Goal: Information Seeking & Learning: Learn about a topic

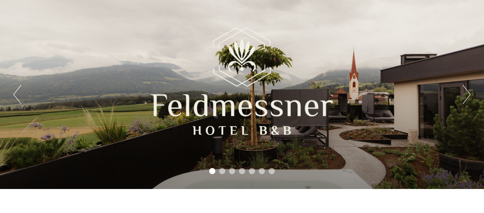
click at [455, 100] on div "Previous Next 1 2 3 4 5 6 7" at bounding box center [242, 94] width 484 height 189
click at [469, 92] on button "Next" at bounding box center [467, 94] width 8 height 19
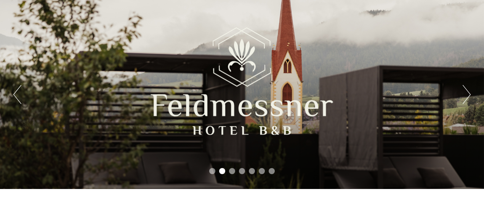
click at [469, 92] on button "Next" at bounding box center [467, 94] width 8 height 19
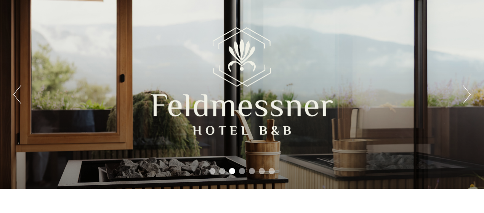
click at [469, 92] on button "Next" at bounding box center [467, 94] width 8 height 19
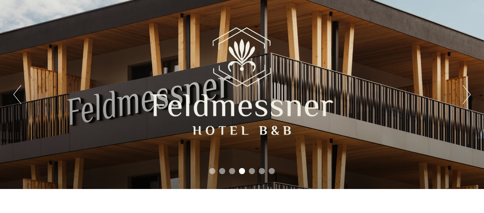
click at [469, 92] on button "Next" at bounding box center [467, 94] width 8 height 19
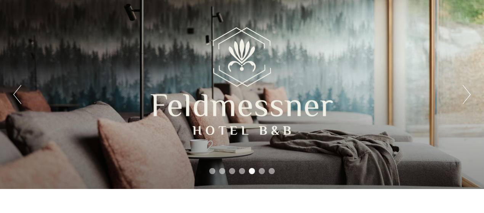
click at [469, 92] on button "Next" at bounding box center [467, 94] width 8 height 19
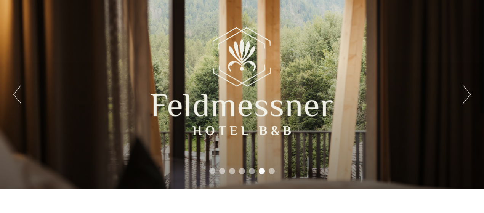
click at [469, 92] on button "Next" at bounding box center [467, 94] width 8 height 19
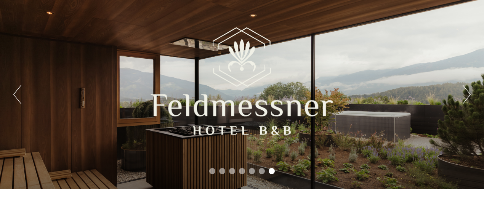
click at [469, 92] on button "Next" at bounding box center [467, 94] width 8 height 19
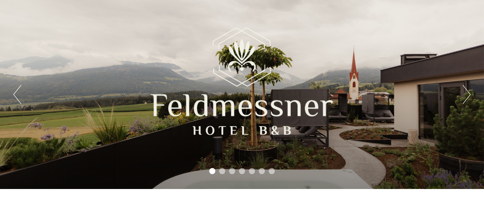
click at [469, 92] on button "Next" at bounding box center [467, 94] width 8 height 19
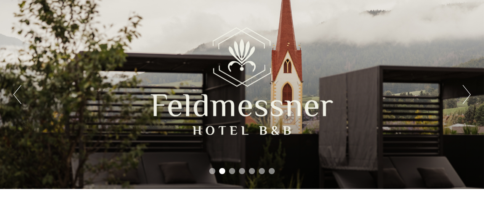
click at [469, 92] on button "Next" at bounding box center [467, 94] width 8 height 19
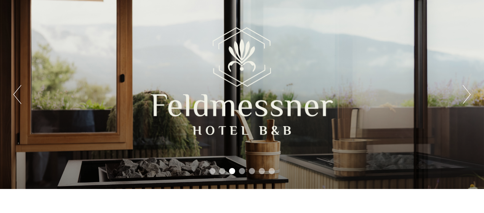
click at [469, 92] on button "Next" at bounding box center [467, 94] width 8 height 19
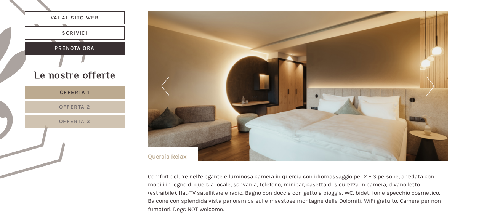
scroll to position [418, 0]
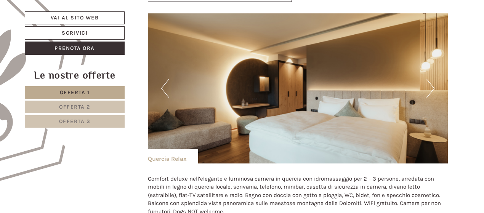
click at [428, 88] on button "Next" at bounding box center [431, 88] width 8 height 19
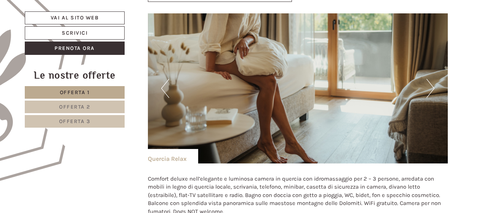
click at [428, 88] on button "Next" at bounding box center [431, 88] width 8 height 19
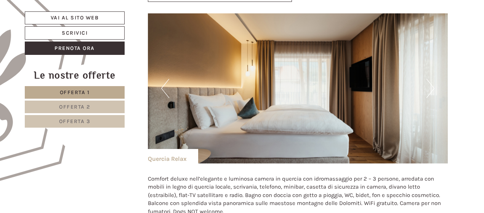
click at [428, 88] on button "Next" at bounding box center [431, 88] width 8 height 19
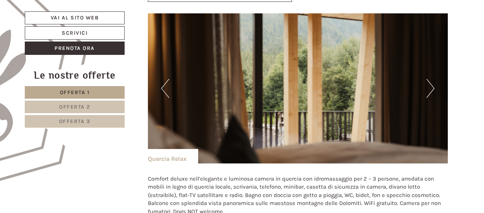
click at [428, 88] on button "Next" at bounding box center [431, 88] width 8 height 19
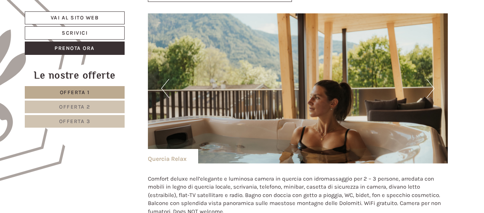
click at [428, 88] on button "Next" at bounding box center [431, 88] width 8 height 19
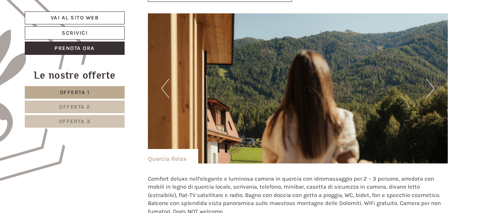
click at [428, 88] on button "Next" at bounding box center [431, 88] width 8 height 19
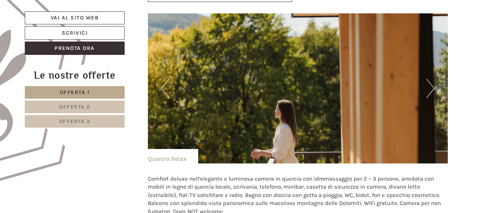
click at [428, 88] on button "Next" at bounding box center [431, 88] width 8 height 19
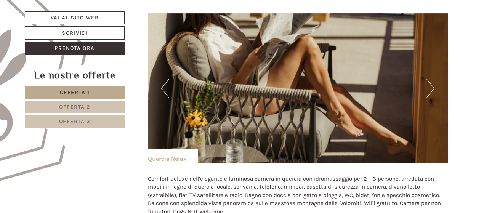
click at [428, 88] on button "Next" at bounding box center [431, 88] width 8 height 19
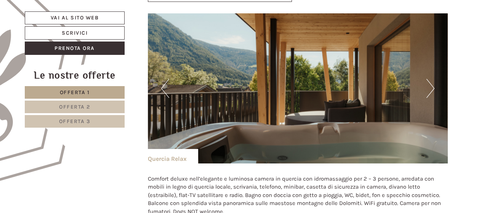
click at [428, 88] on button "Next" at bounding box center [431, 88] width 8 height 19
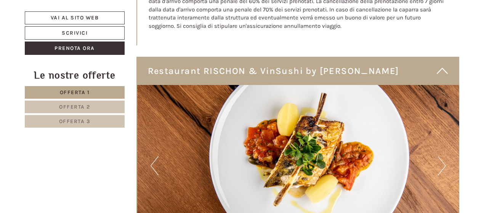
scroll to position [2516, 0]
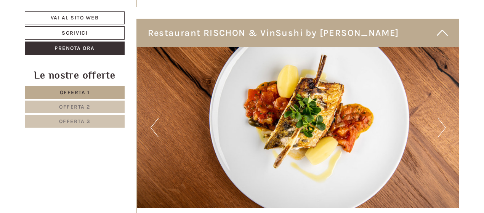
click at [441, 118] on button "Next" at bounding box center [442, 127] width 8 height 19
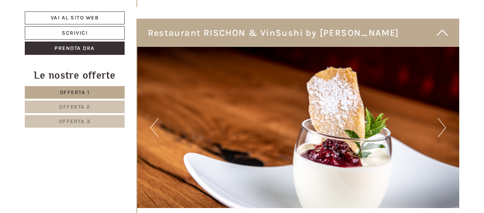
click at [441, 118] on button "Next" at bounding box center [442, 127] width 8 height 19
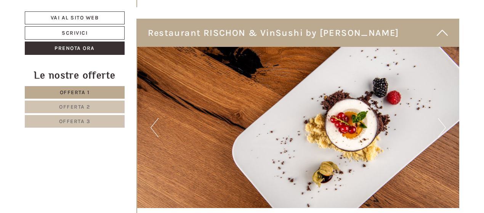
click at [441, 118] on button "Next" at bounding box center [442, 127] width 8 height 19
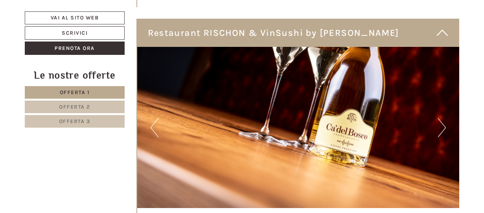
click at [441, 118] on button "Next" at bounding box center [442, 127] width 8 height 19
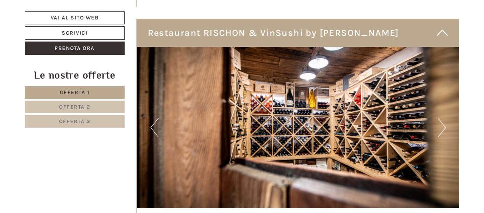
click at [441, 118] on button "Next" at bounding box center [442, 127] width 8 height 19
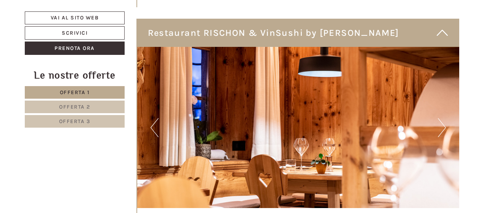
click at [441, 118] on button "Next" at bounding box center [442, 127] width 8 height 19
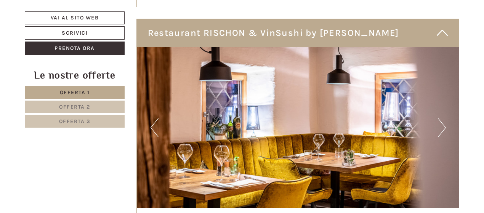
click at [441, 118] on button "Next" at bounding box center [442, 127] width 8 height 19
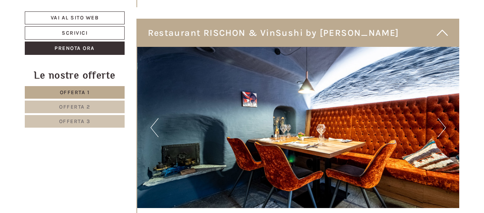
click at [441, 118] on button "Next" at bounding box center [442, 127] width 8 height 19
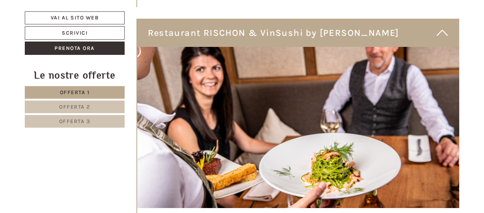
click at [441, 118] on button "Next" at bounding box center [442, 127] width 8 height 19
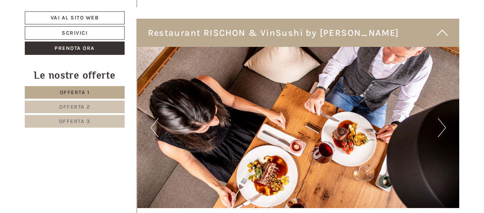
click at [441, 118] on button "Next" at bounding box center [442, 127] width 8 height 19
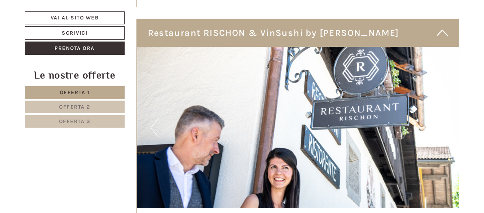
click at [441, 118] on button "Next" at bounding box center [442, 127] width 8 height 19
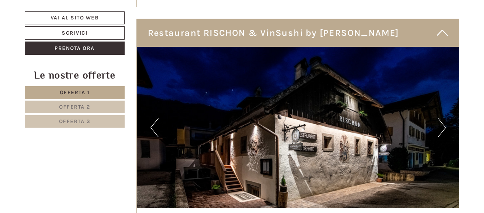
click at [441, 118] on button "Next" at bounding box center [442, 127] width 8 height 19
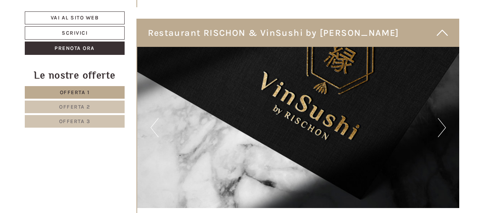
click at [441, 118] on button "Next" at bounding box center [442, 127] width 8 height 19
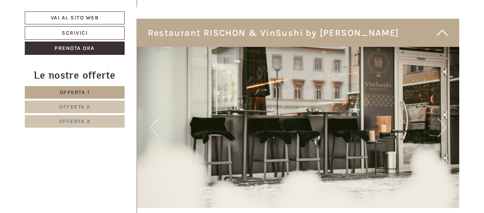
click at [441, 118] on button "Next" at bounding box center [442, 127] width 8 height 19
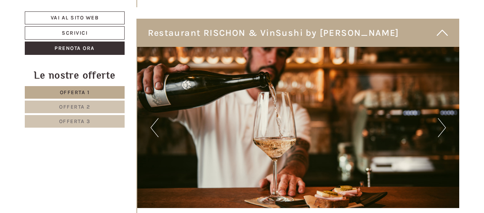
click at [441, 118] on button "Next" at bounding box center [442, 127] width 8 height 19
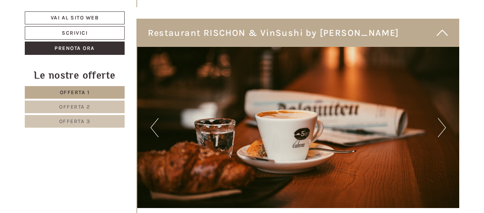
click at [441, 118] on button "Next" at bounding box center [442, 127] width 8 height 19
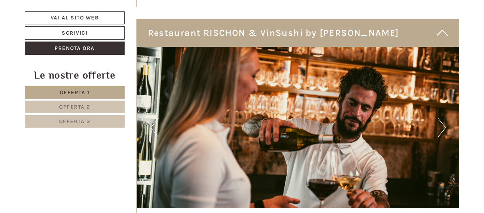
click at [441, 118] on button "Next" at bounding box center [442, 127] width 8 height 19
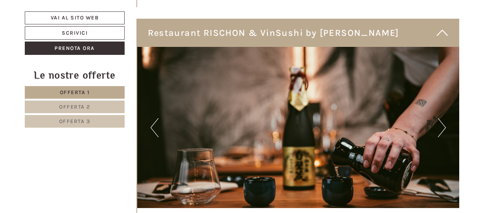
click at [441, 118] on button "Next" at bounding box center [442, 127] width 8 height 19
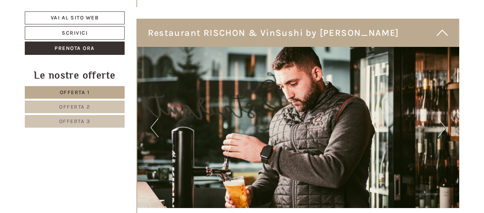
click at [441, 118] on button "Next" at bounding box center [442, 127] width 8 height 19
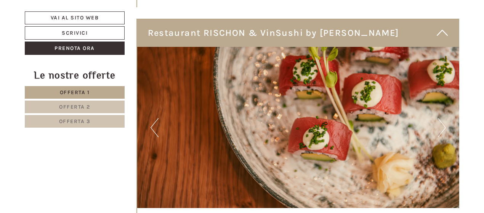
click at [441, 118] on button "Next" at bounding box center [442, 127] width 8 height 19
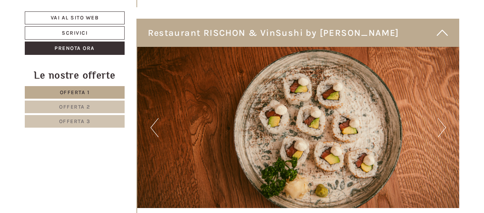
click at [441, 118] on button "Next" at bounding box center [442, 127] width 8 height 19
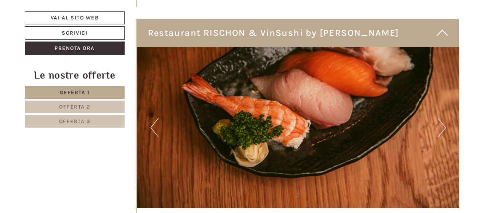
click at [441, 118] on button "Next" at bounding box center [442, 127] width 8 height 19
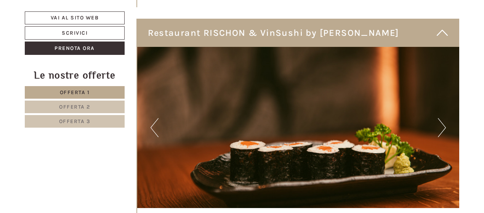
click at [441, 118] on button "Next" at bounding box center [442, 127] width 8 height 19
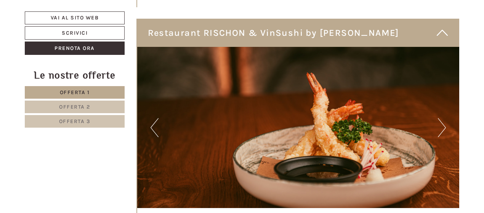
click at [441, 118] on button "Next" at bounding box center [442, 127] width 8 height 19
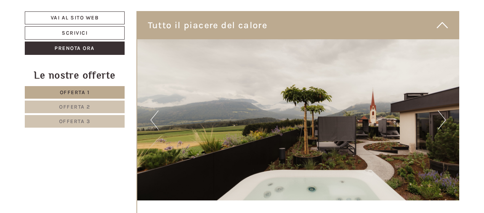
scroll to position [3164, 0]
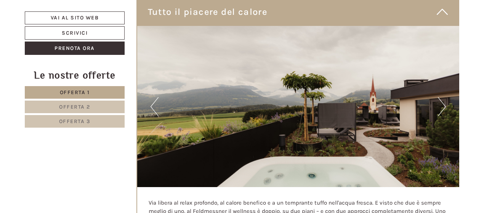
click at [439, 97] on button "Next" at bounding box center [442, 106] width 8 height 19
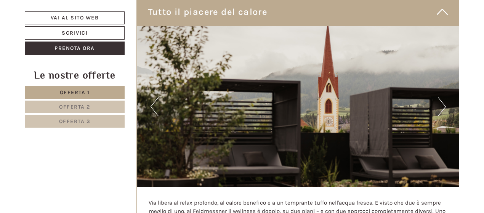
click at [439, 97] on button "Next" at bounding box center [442, 106] width 8 height 19
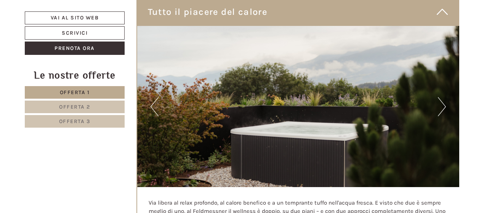
click at [439, 97] on button "Next" at bounding box center [442, 106] width 8 height 19
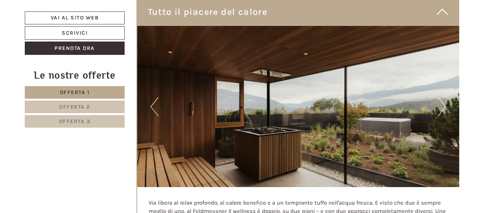
click at [439, 97] on button "Next" at bounding box center [442, 106] width 8 height 19
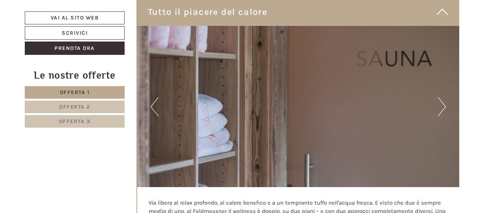
click at [439, 97] on button "Next" at bounding box center [442, 106] width 8 height 19
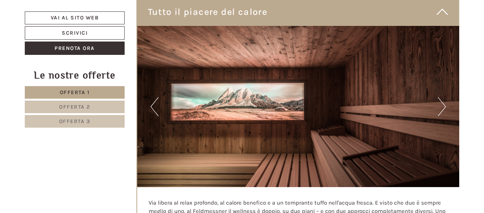
click at [439, 97] on button "Next" at bounding box center [442, 106] width 8 height 19
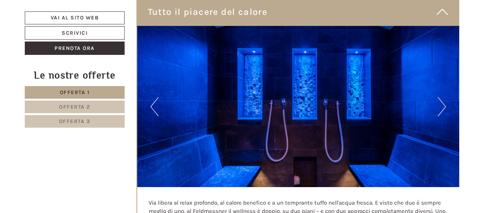
click at [439, 97] on button "Next" at bounding box center [442, 106] width 8 height 19
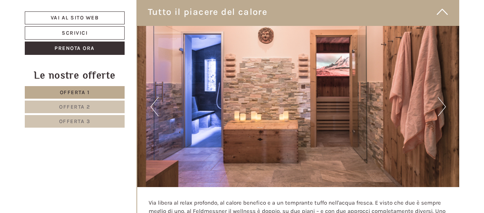
click at [439, 97] on button "Next" at bounding box center [442, 106] width 8 height 19
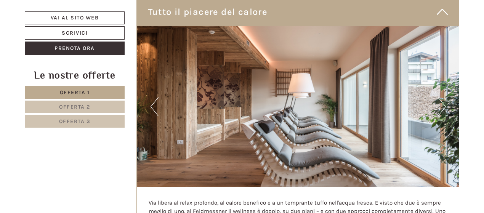
click at [439, 97] on button "Next" at bounding box center [442, 106] width 8 height 19
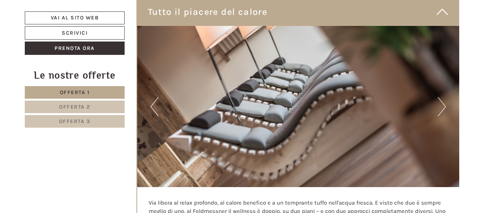
click at [439, 97] on button "Next" at bounding box center [442, 106] width 8 height 19
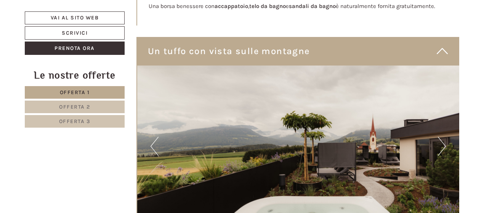
scroll to position [3545, 0]
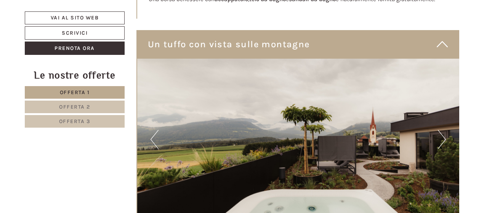
click at [444, 130] on button "Next" at bounding box center [442, 139] width 8 height 19
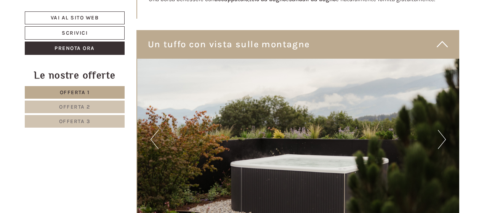
click at [444, 130] on button "Next" at bounding box center [442, 139] width 8 height 19
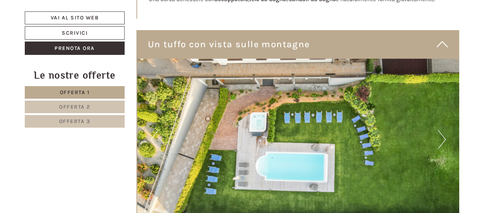
click at [444, 130] on button "Next" at bounding box center [442, 139] width 8 height 19
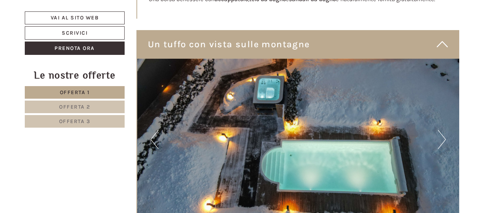
click at [444, 130] on button "Next" at bounding box center [442, 139] width 8 height 19
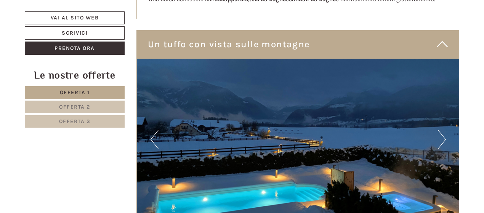
click at [444, 130] on button "Next" at bounding box center [442, 139] width 8 height 19
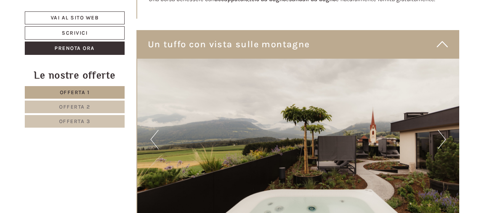
click at [444, 130] on button "Next" at bounding box center [442, 139] width 8 height 19
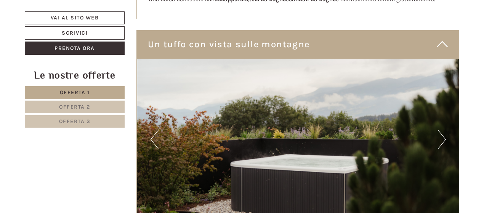
click at [444, 130] on button "Next" at bounding box center [442, 139] width 8 height 19
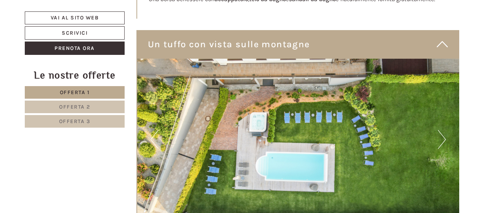
click at [444, 130] on button "Next" at bounding box center [442, 139] width 8 height 19
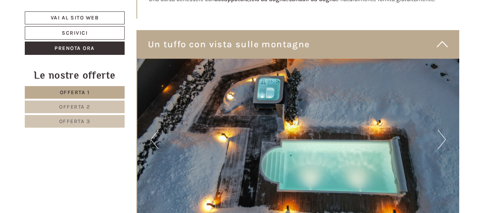
click at [444, 130] on button "Next" at bounding box center [442, 139] width 8 height 19
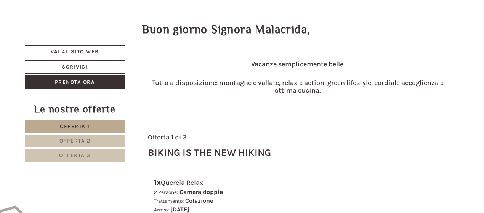
scroll to position [0, 0]
